Goal: Find specific page/section

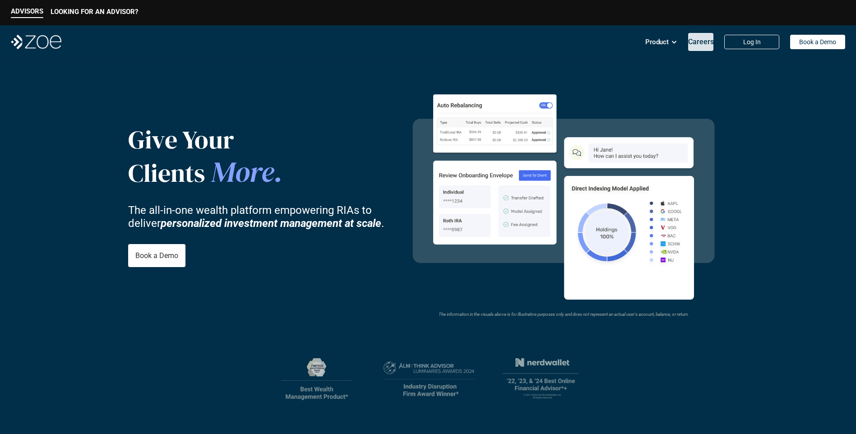
click at [692, 43] on p "Careers" at bounding box center [701, 41] width 26 height 9
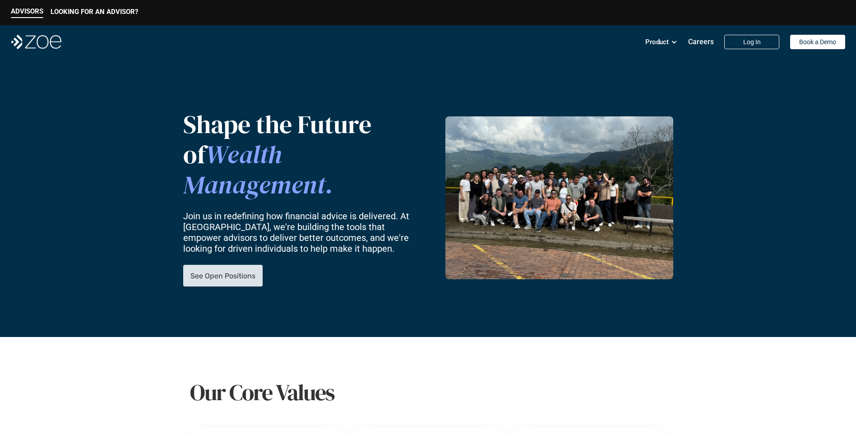
click at [214, 265] on link "See Open Positions" at bounding box center [222, 276] width 79 height 22
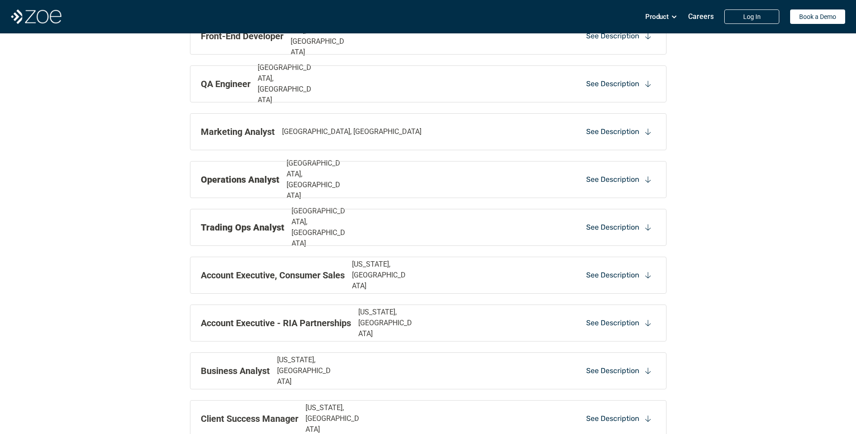
scroll to position [779, 0]
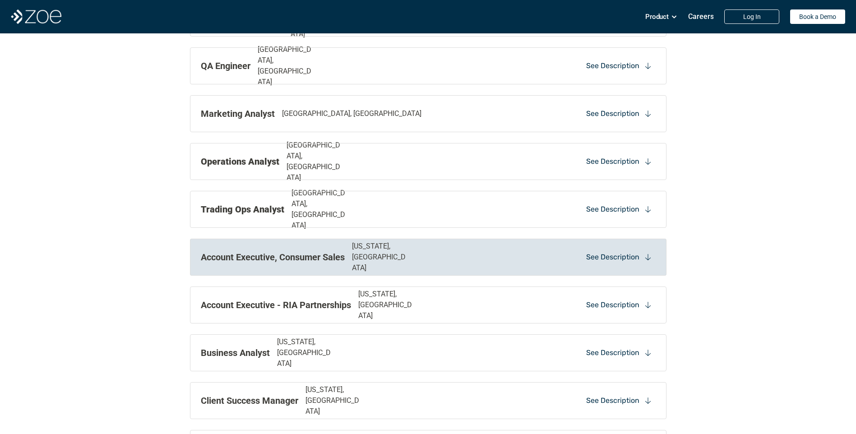
click at [386, 260] on p "[US_STATE], [GEOGRAPHIC_DATA]" at bounding box center [380, 257] width 57 height 32
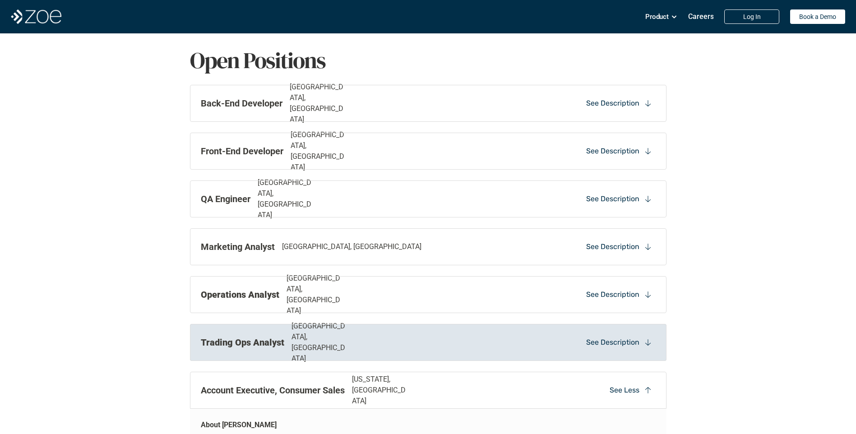
scroll to position [634, 0]
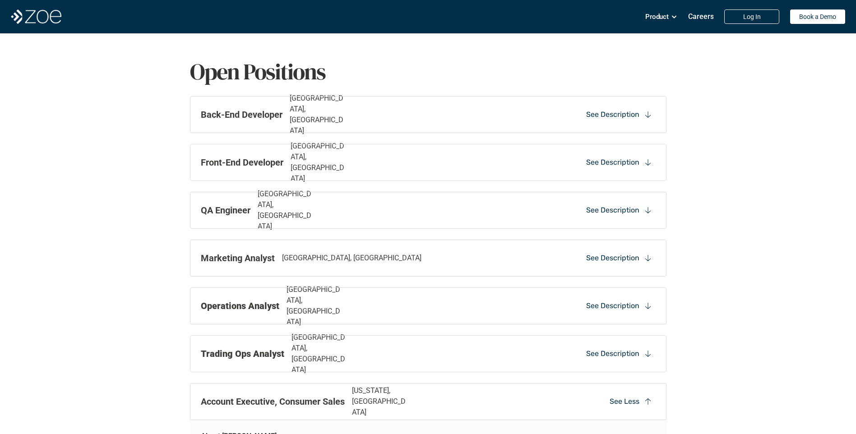
click at [352, 396] on div "Account Executive, Consumer Sales [US_STATE], [GEOGRAPHIC_DATA]" at bounding box center [336, 401] width 271 height 32
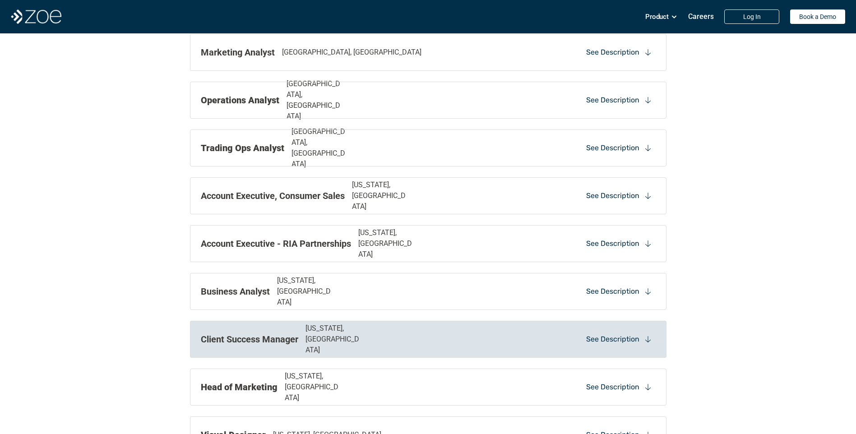
scroll to position [851, 0]
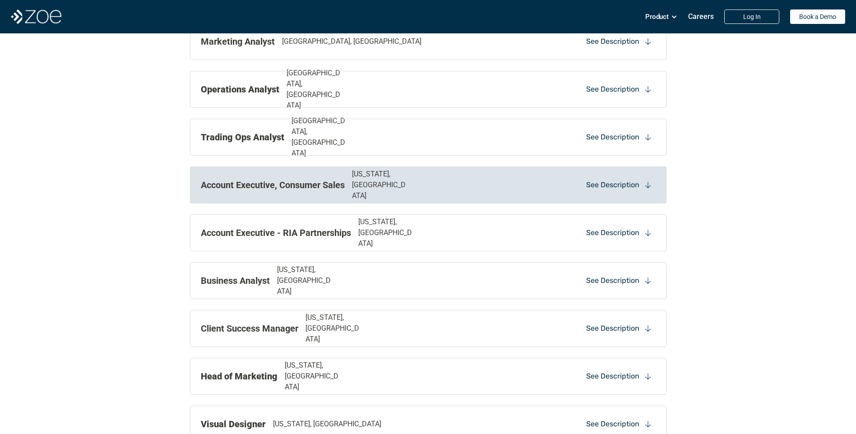
click at [594, 183] on p "See Description" at bounding box center [612, 185] width 53 height 10
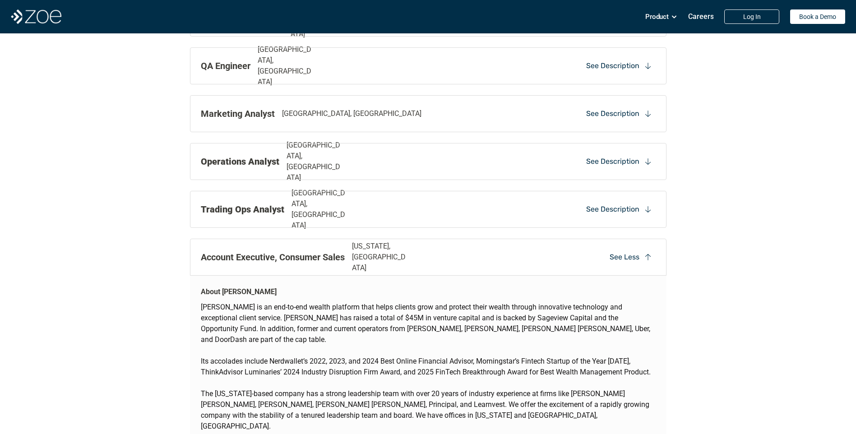
scroll to position [399, 0]
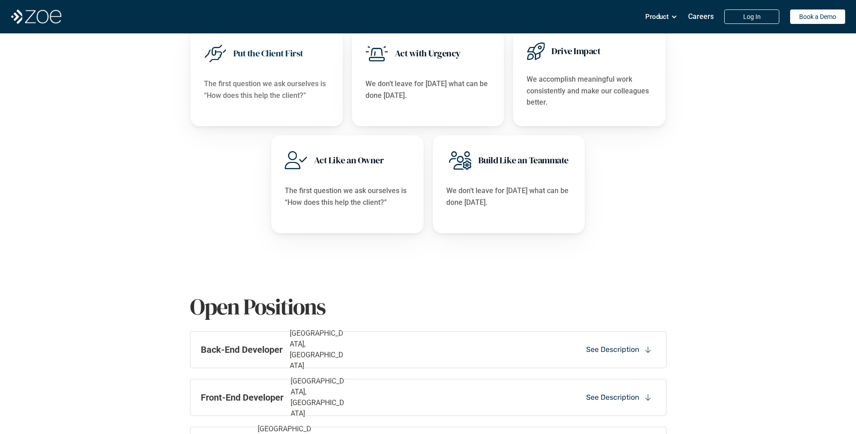
click at [97, 101] on div "Our Core Values Put the Client First The first question we ask ourselves is “Ho…" at bounding box center [428, 105] width 856 height 334
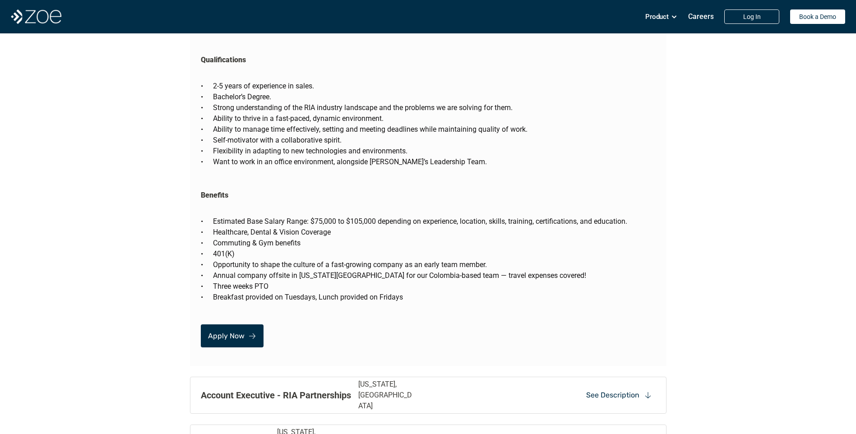
scroll to position [1644, 0]
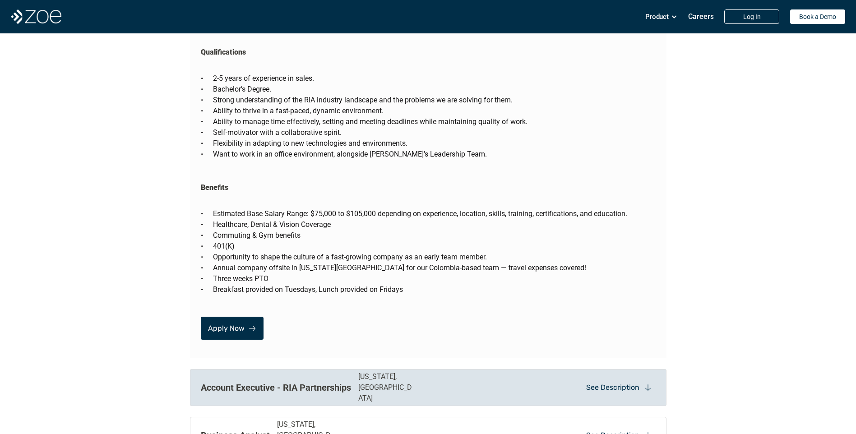
click at [326, 381] on p "Account Executive - RIA Partnerships" at bounding box center [276, 388] width 150 height 14
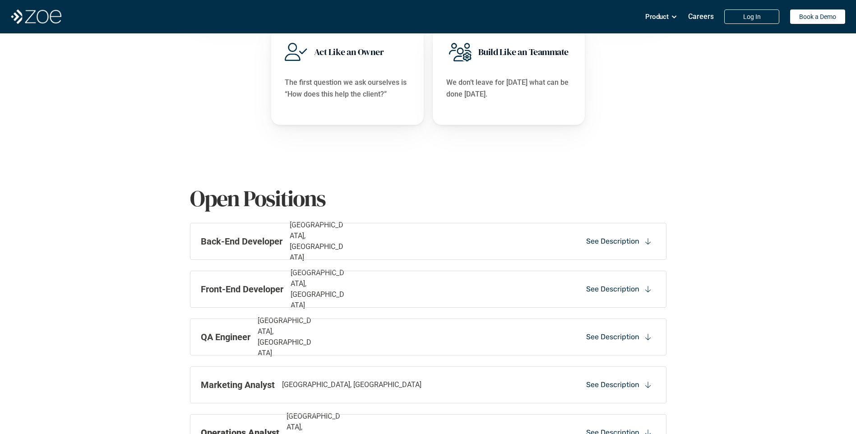
scroll to position [526, 0]
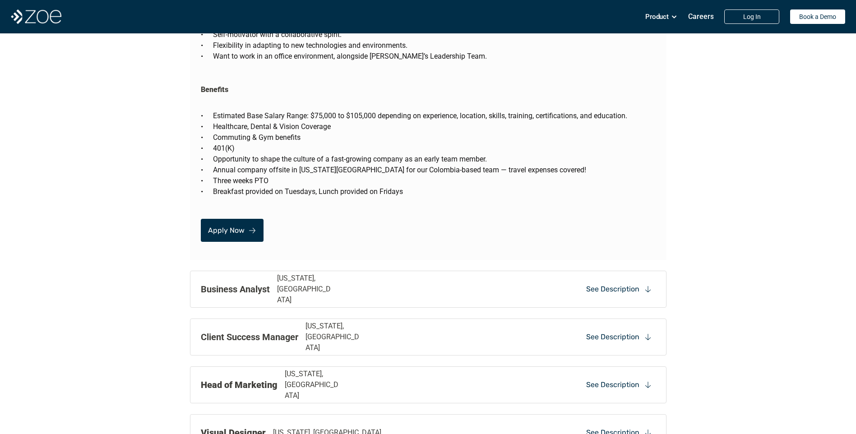
scroll to position [2763, 0]
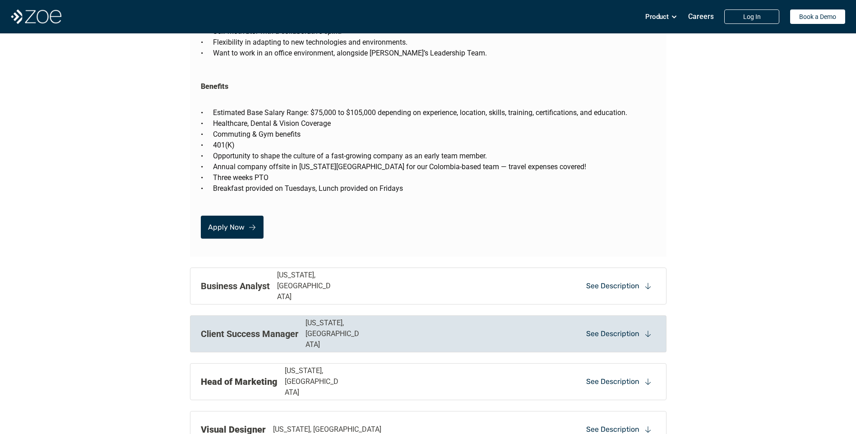
click at [344, 318] on p "[US_STATE], [GEOGRAPHIC_DATA]" at bounding box center [333, 334] width 57 height 32
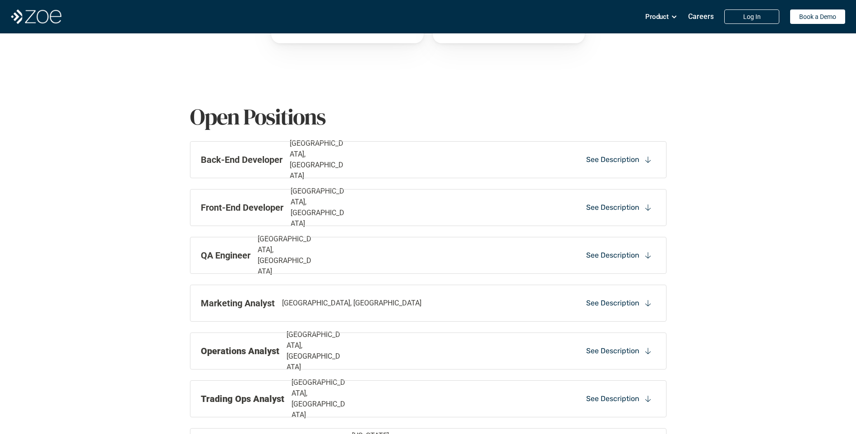
scroll to position [210, 0]
